Goal: Information Seeking & Learning: Learn about a topic

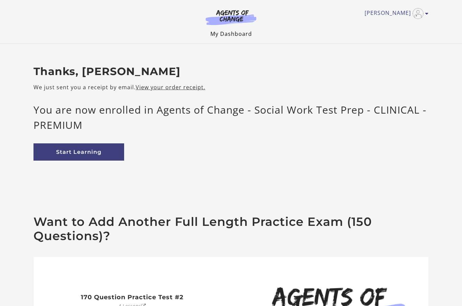
click at [236, 37] on link "My Dashboard" at bounding box center [232, 33] width 42 height 7
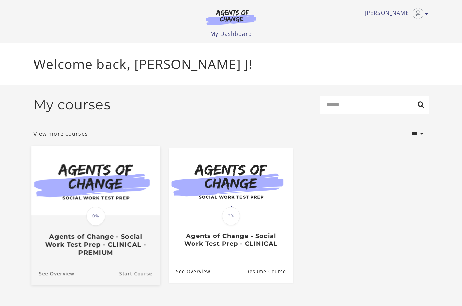
click at [142, 269] on link "Start Course" at bounding box center [139, 273] width 41 height 23
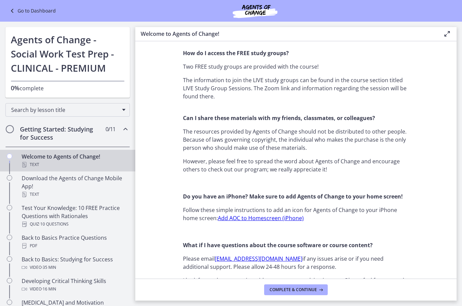
scroll to position [561, 0]
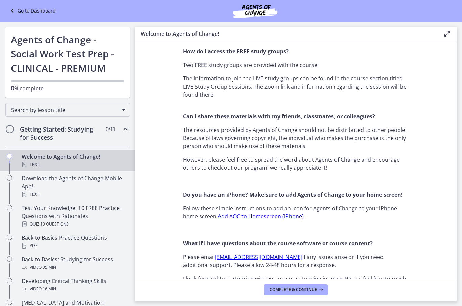
click at [293, 220] on link "Add AOC to Homescreen (iPhone)" at bounding box center [261, 216] width 86 height 7
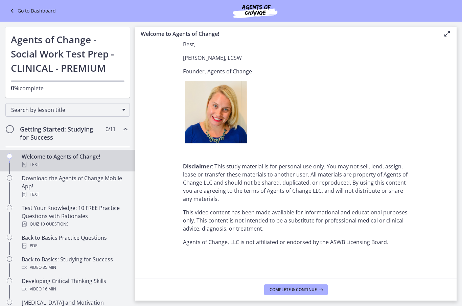
scroll to position [817, 0]
click at [280, 291] on span "Complete & continue" at bounding box center [293, 289] width 47 height 5
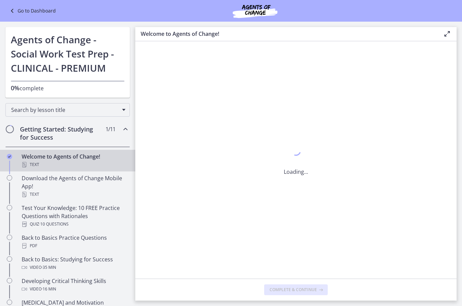
scroll to position [0, 0]
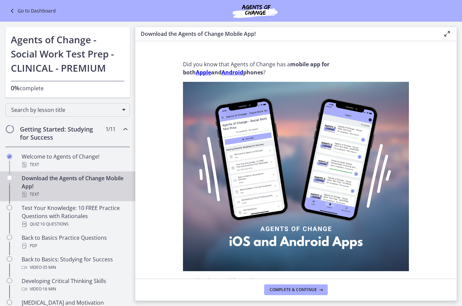
click at [204, 75] on strong "Apple" at bounding box center [203, 72] width 15 height 7
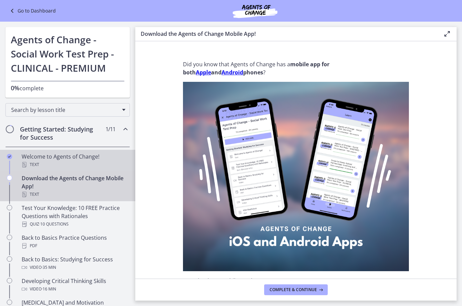
click at [109, 167] on div "Text" at bounding box center [75, 165] width 106 height 8
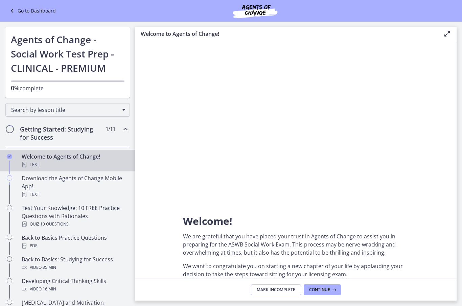
click at [110, 135] on div "Getting Started: Studying for Success 1 / 11 Completed" at bounding box center [67, 133] width 125 height 28
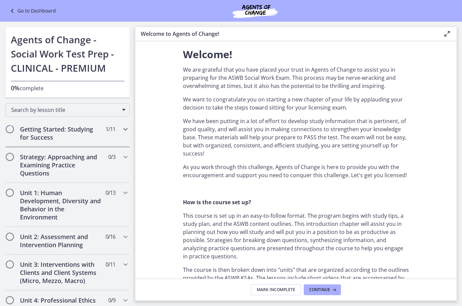
click at [87, 131] on h2 "Getting Started: Studying for Success" at bounding box center [61, 133] width 83 height 16
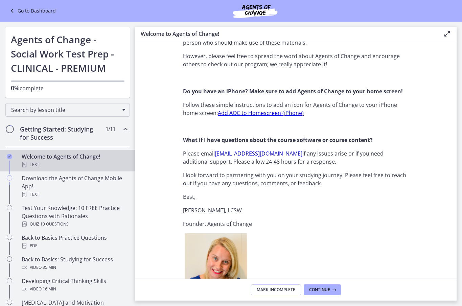
scroll to position [662, 0]
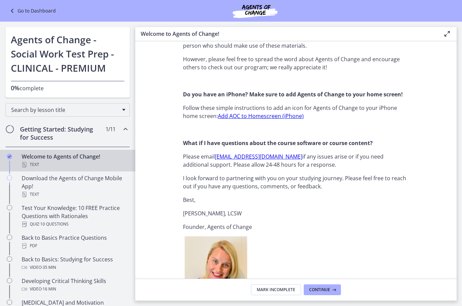
click at [254, 118] on link "Add AOC to Homescreen (iPhone)" at bounding box center [261, 115] width 86 height 7
click at [320, 225] on p "Founder, Agents of Change" at bounding box center [296, 227] width 226 height 8
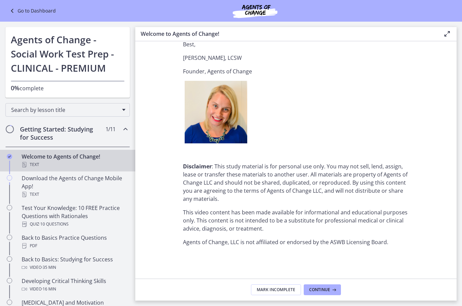
scroll to position [817, 0]
click at [332, 292] on icon at bounding box center [333, 289] width 7 height 5
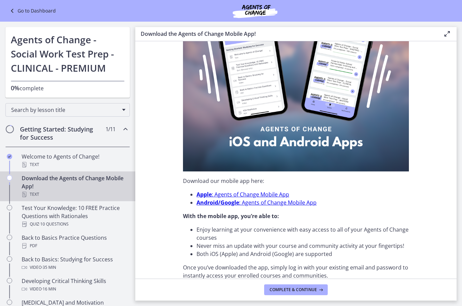
scroll to position [100, 0]
click at [266, 195] on link "Apple : Agents of Change Mobile App" at bounding box center [243, 194] width 93 height 7
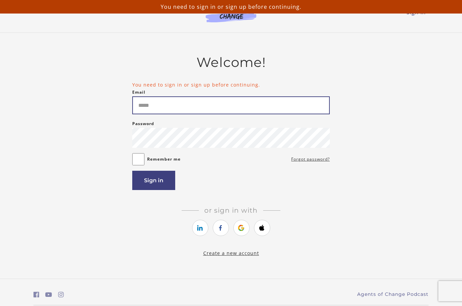
click at [268, 114] on input "Email" at bounding box center [231, 105] width 198 height 18
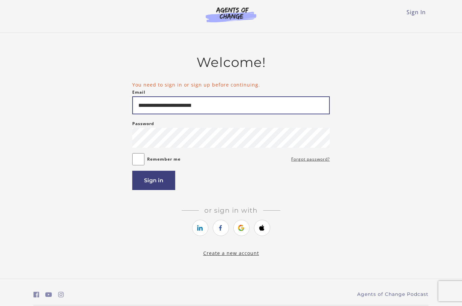
type input "**********"
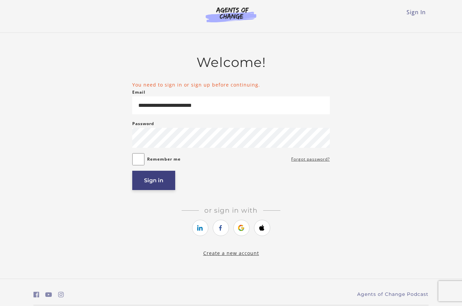
click at [168, 187] on button "Sign in" at bounding box center [153, 180] width 43 height 19
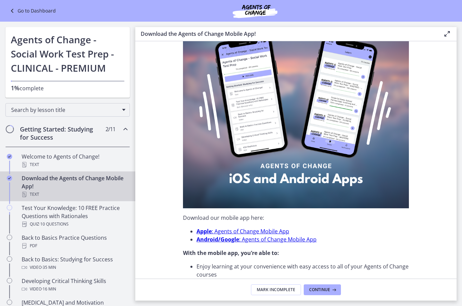
scroll to position [64, 0]
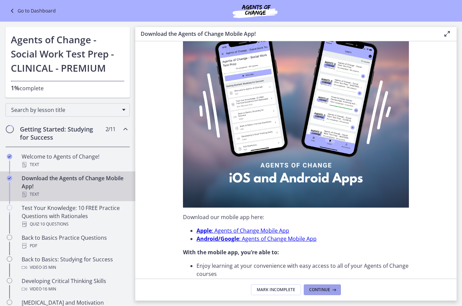
click at [331, 294] on button "Continue" at bounding box center [322, 290] width 37 height 11
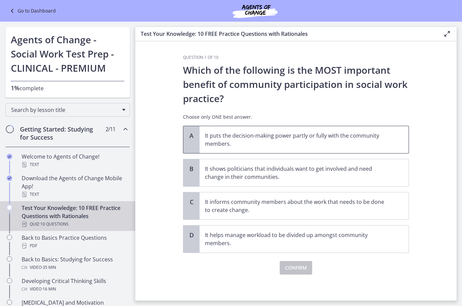
click at [230, 140] on p "It puts the decision-making power partly or fully with the community members." at bounding box center [297, 140] width 185 height 16
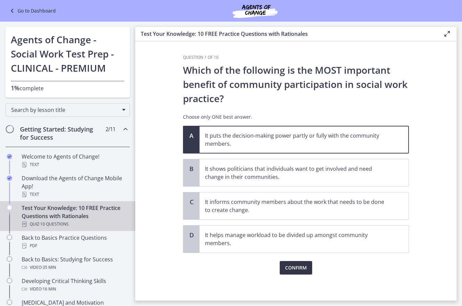
click at [299, 269] on span "Confirm" at bounding box center [296, 268] width 22 height 8
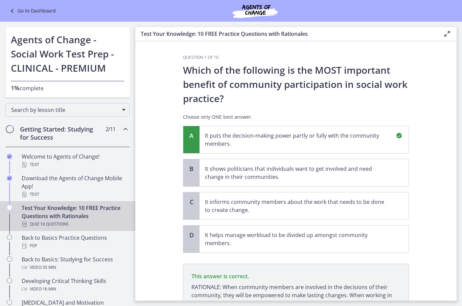
scroll to position [72, 0]
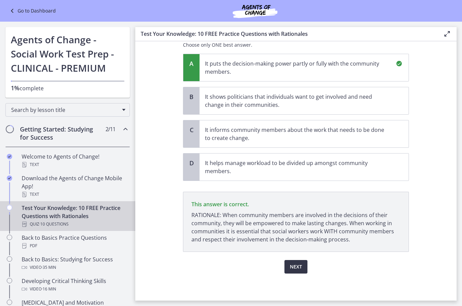
click at [297, 269] on span "Next" at bounding box center [296, 267] width 12 height 8
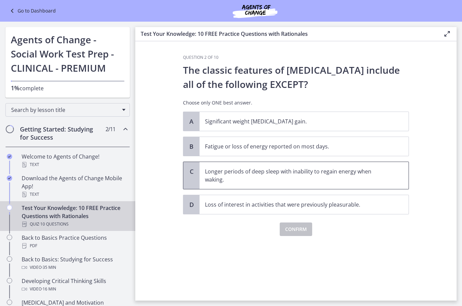
click at [272, 174] on p "Longer periods of deep sleep with inability to regain energy when waking." at bounding box center [297, 176] width 185 height 16
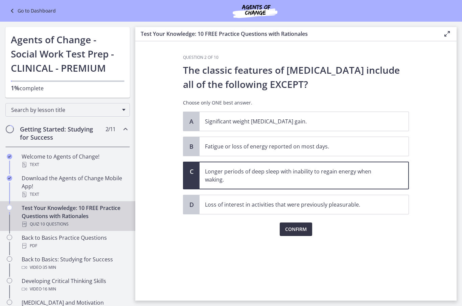
click at [297, 232] on span "Confirm" at bounding box center [296, 229] width 22 height 8
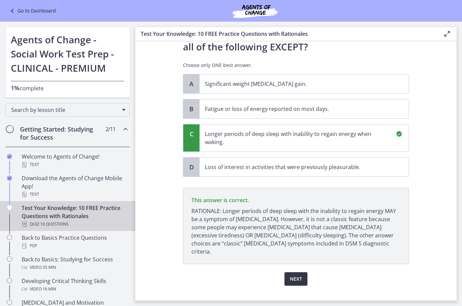
scroll to position [42, 0]
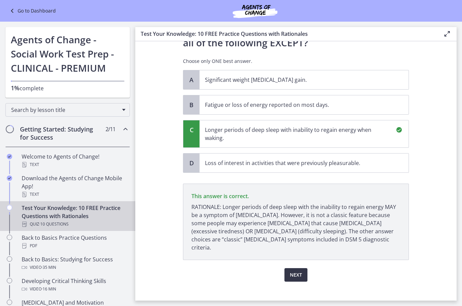
click at [297, 271] on span "Next" at bounding box center [296, 275] width 12 height 8
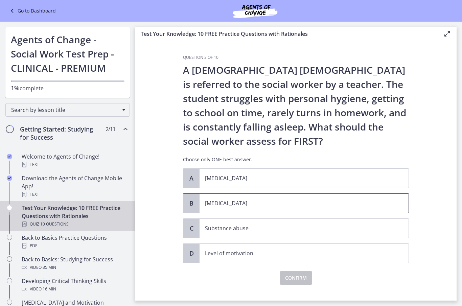
click at [218, 202] on p "Child neglect" at bounding box center [297, 203] width 185 height 8
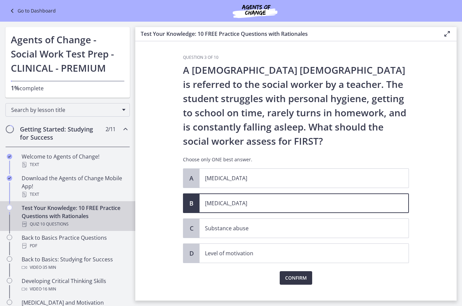
click at [291, 282] on span "Confirm" at bounding box center [296, 278] width 22 height 8
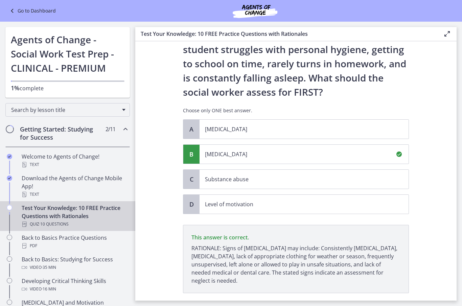
scroll to position [90, 0]
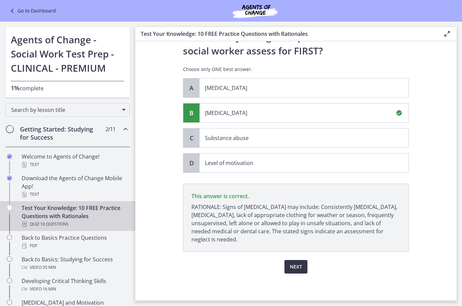
click at [302, 270] on button "Next" at bounding box center [296, 267] width 23 height 14
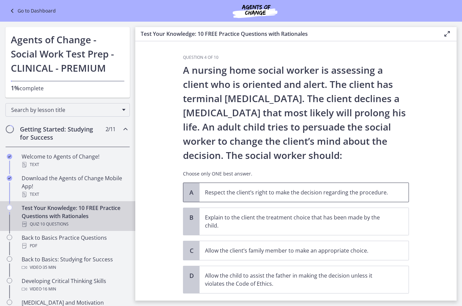
click at [234, 194] on p "Respect the client’s right to make the decision regarding the procedure." at bounding box center [297, 193] width 185 height 8
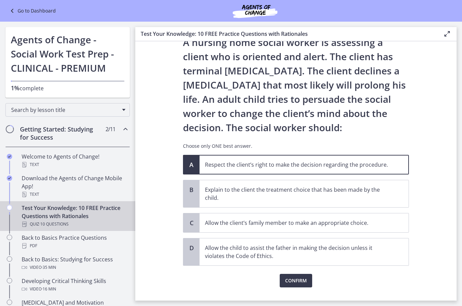
scroll to position [32, 0]
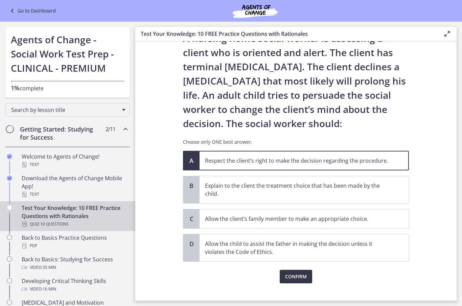
click at [299, 273] on span "Confirm" at bounding box center [296, 277] width 22 height 8
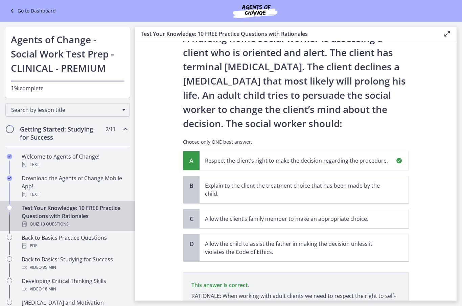
scroll to position [113, 0]
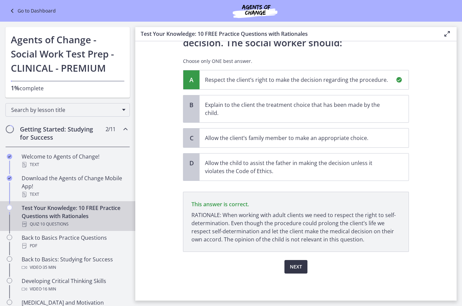
click at [296, 268] on span "Next" at bounding box center [296, 267] width 12 height 8
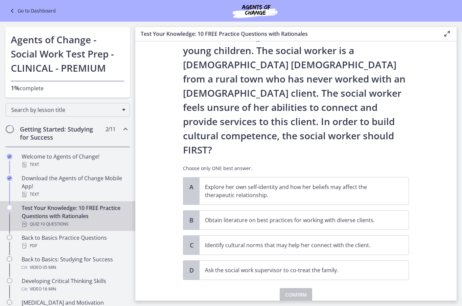
scroll to position [62, 0]
click at [263, 183] on p "Explore her own self-identity and how her beliefs may affect the therapeutic re…" at bounding box center [297, 191] width 185 height 16
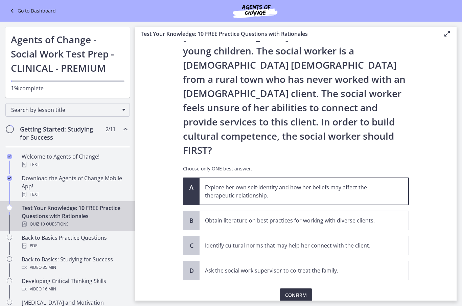
click at [297, 289] on button "Confirm" at bounding box center [296, 296] width 32 height 14
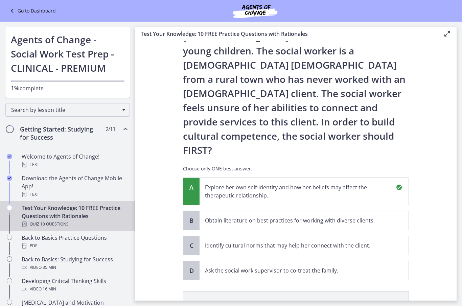
scroll to position [141, 0]
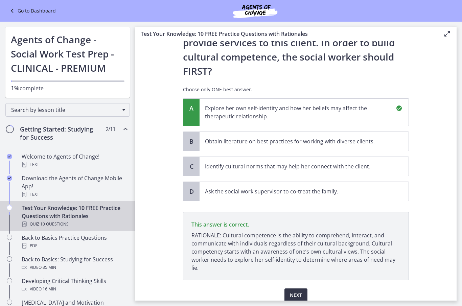
click at [300, 291] on span "Next" at bounding box center [296, 295] width 12 height 8
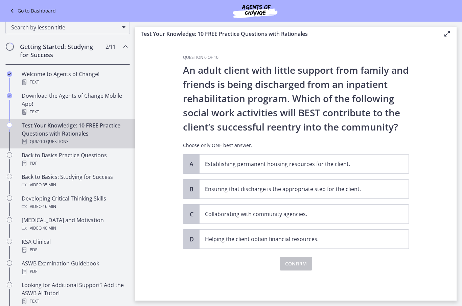
scroll to position [83, 0]
